Goal: Book appointment/travel/reservation

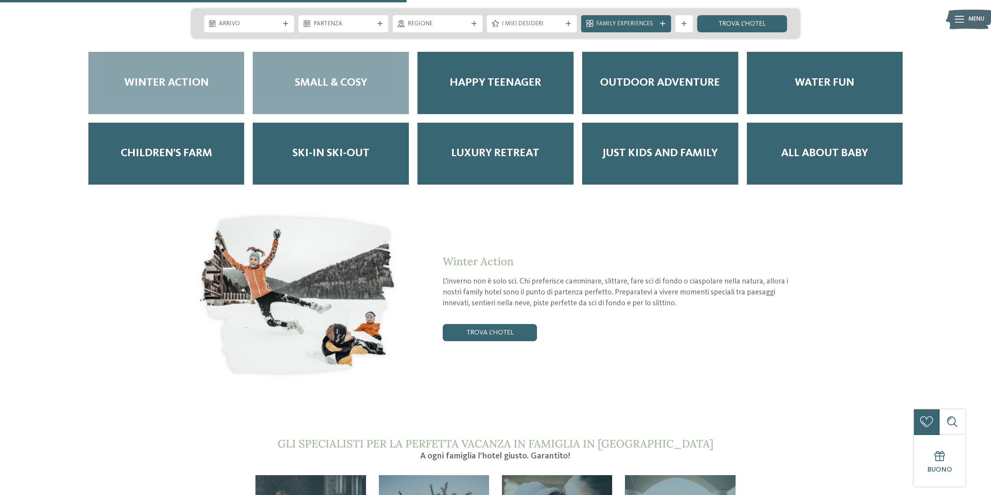
scroll to position [1518, 0]
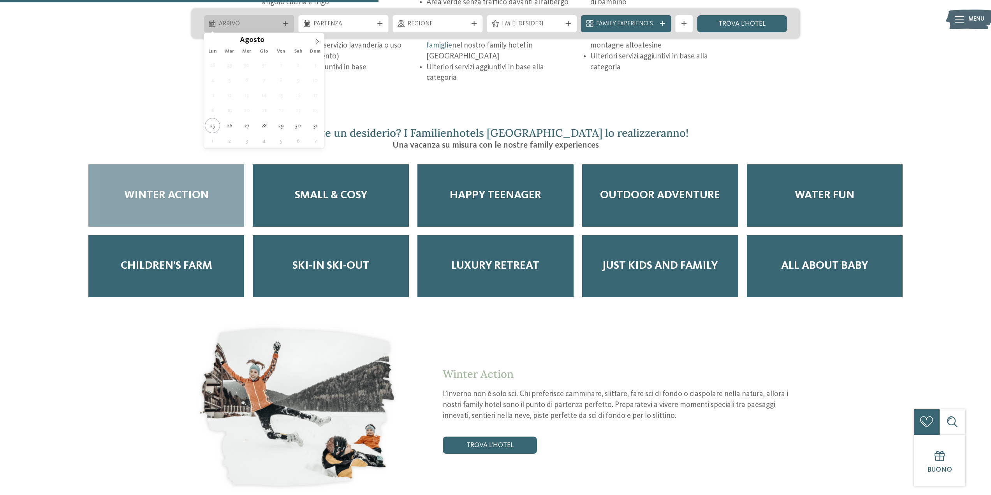
click at [273, 23] on span "Arrivo" at bounding box center [249, 24] width 60 height 9
click at [316, 39] on icon at bounding box center [316, 41] width 5 height 5
click at [316, 39] on icon at bounding box center [317, 41] width 3 height 5
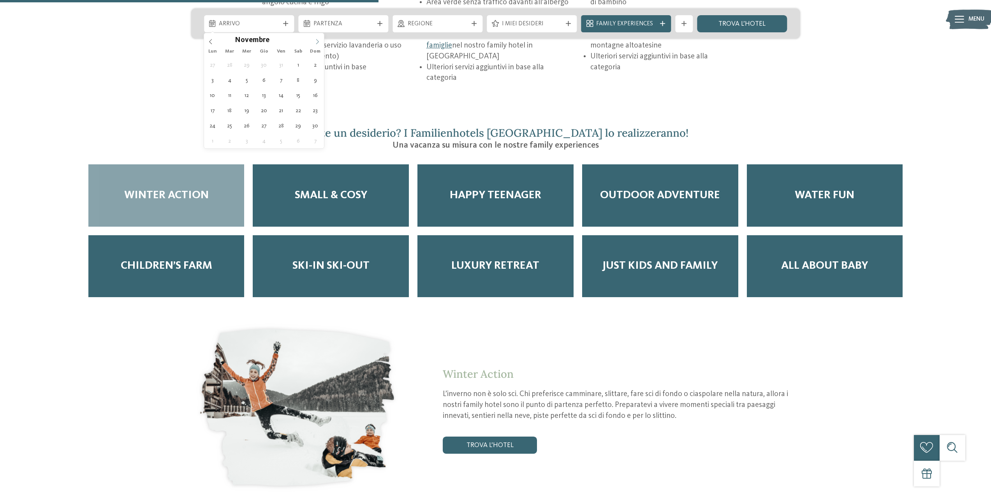
type input "****"
click at [316, 39] on icon at bounding box center [317, 41] width 3 height 5
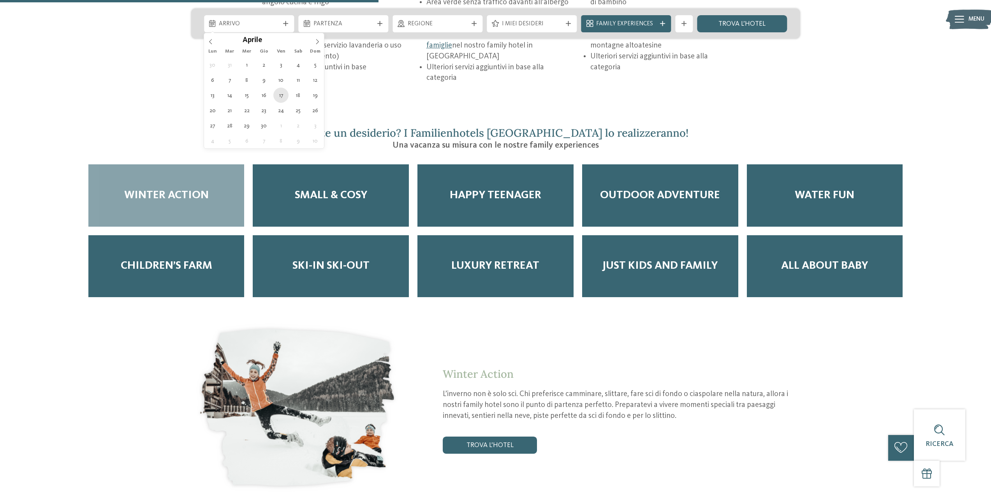
type div "[DATE]"
type input "****"
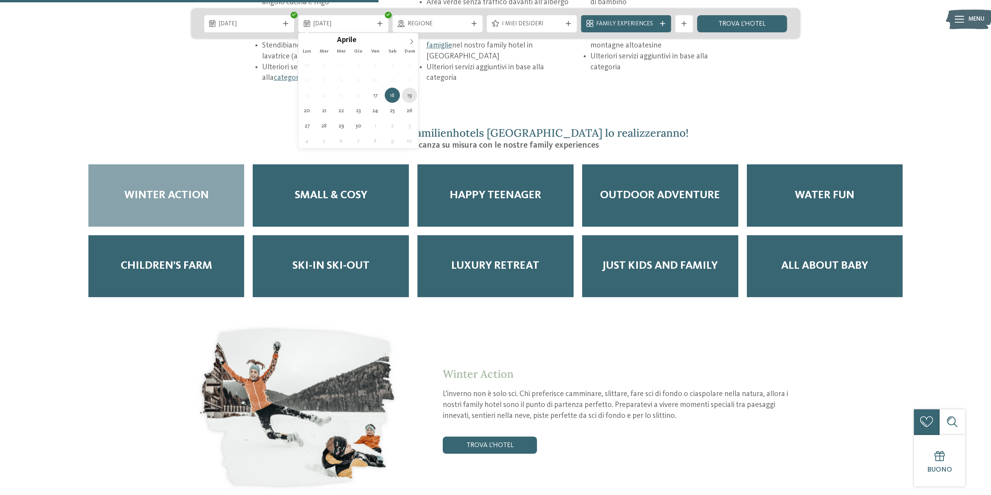
type div "[DATE]"
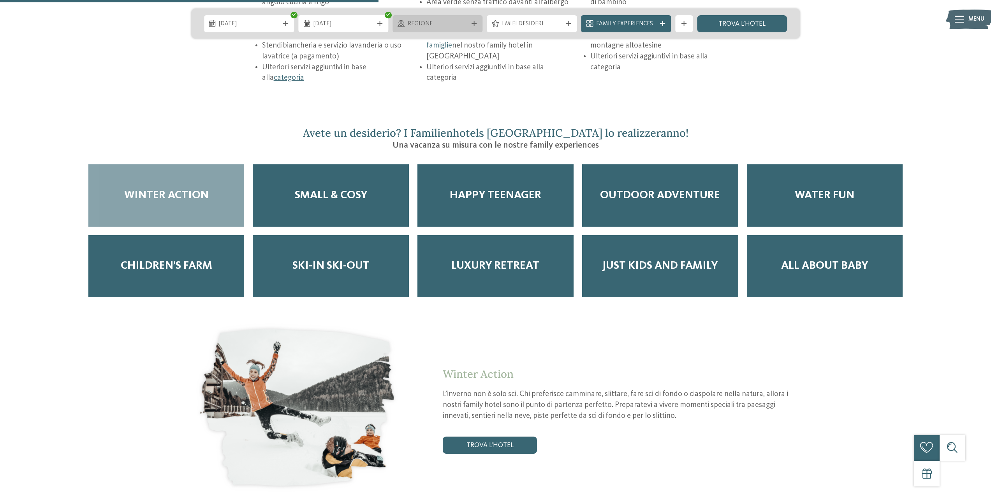
click at [472, 27] on div "Regione" at bounding box center [437, 23] width 90 height 17
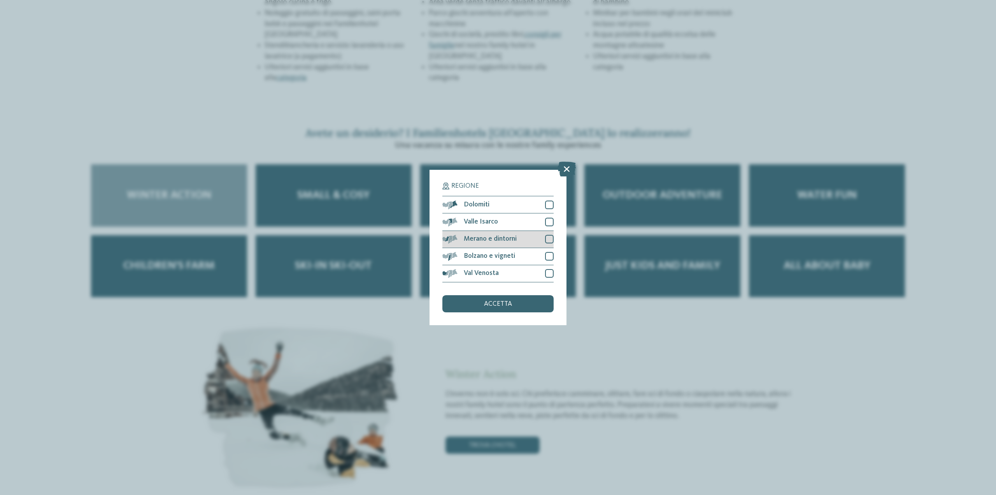
click at [548, 239] on div at bounding box center [549, 239] width 9 height 9
click at [528, 300] on div "accetta" at bounding box center [498, 303] width 111 height 17
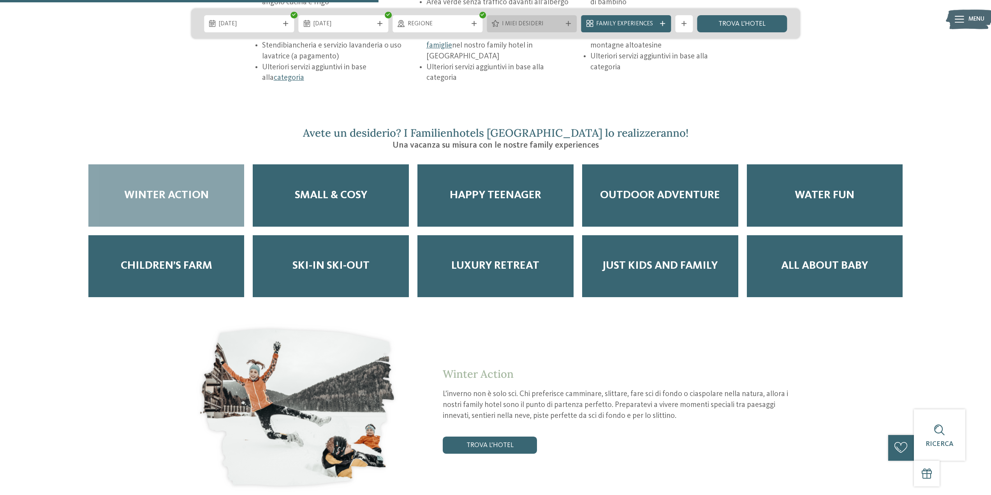
click at [540, 25] on span "I miei desideri" at bounding box center [532, 24] width 60 height 9
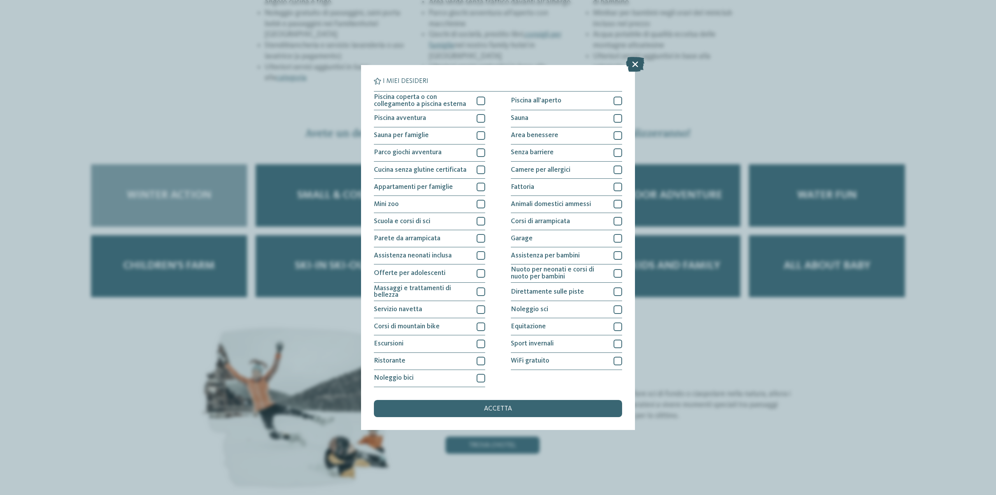
click at [633, 67] on icon at bounding box center [635, 64] width 18 height 15
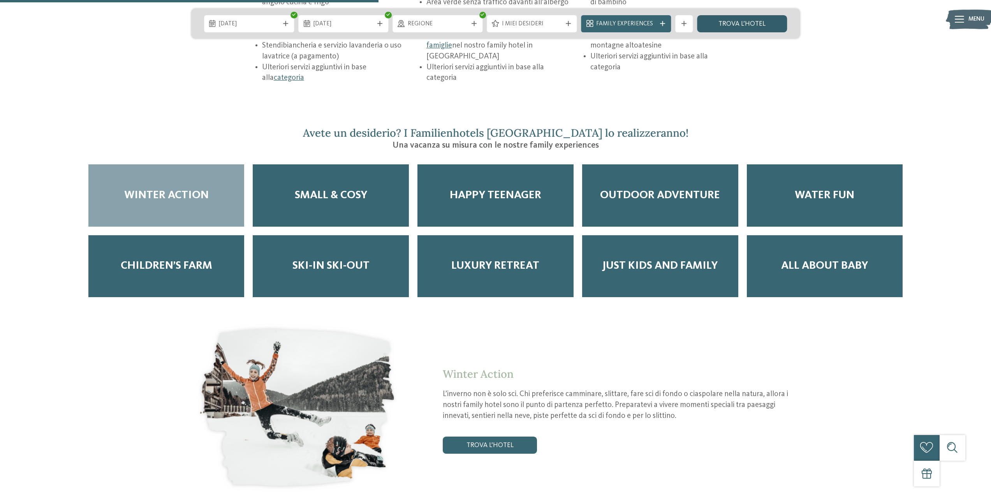
click at [732, 27] on link "trova l’hotel" at bounding box center [742, 23] width 90 height 17
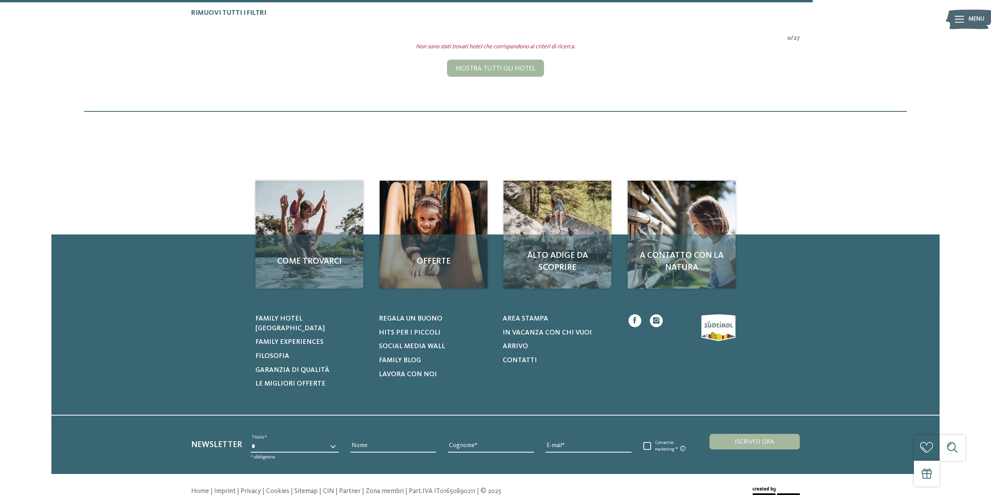
scroll to position [52, 0]
